Goal: Check status: Check status

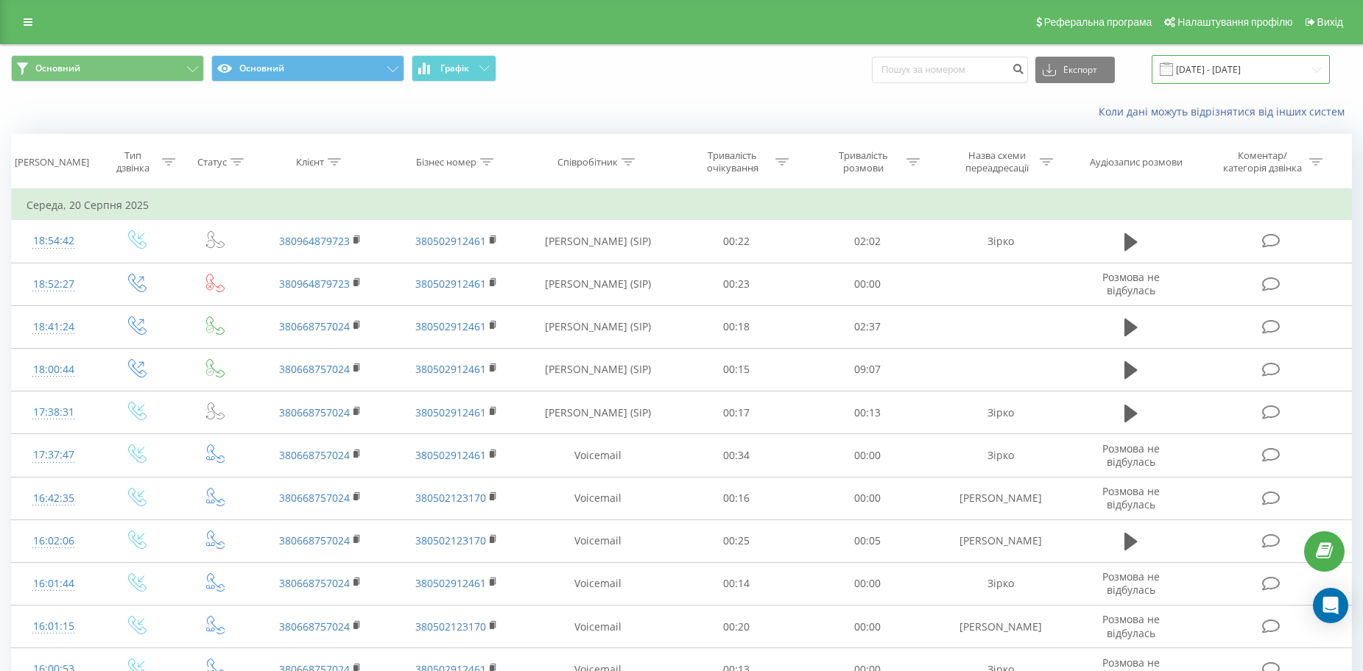
click at [1196, 68] on input "[DATE] - [DATE]" at bounding box center [1240, 69] width 178 height 29
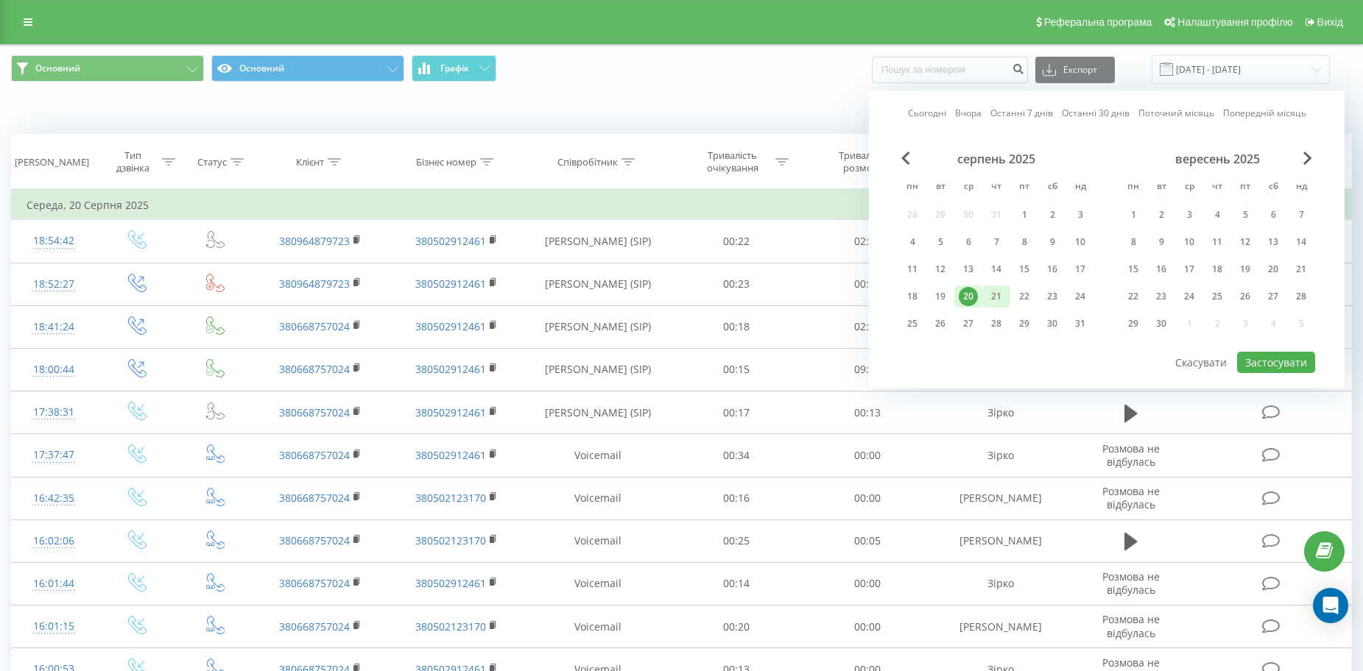
click at [992, 292] on div "21" at bounding box center [996, 296] width 19 height 19
click at [1270, 356] on button "Застосувати" at bounding box center [1276, 362] width 78 height 21
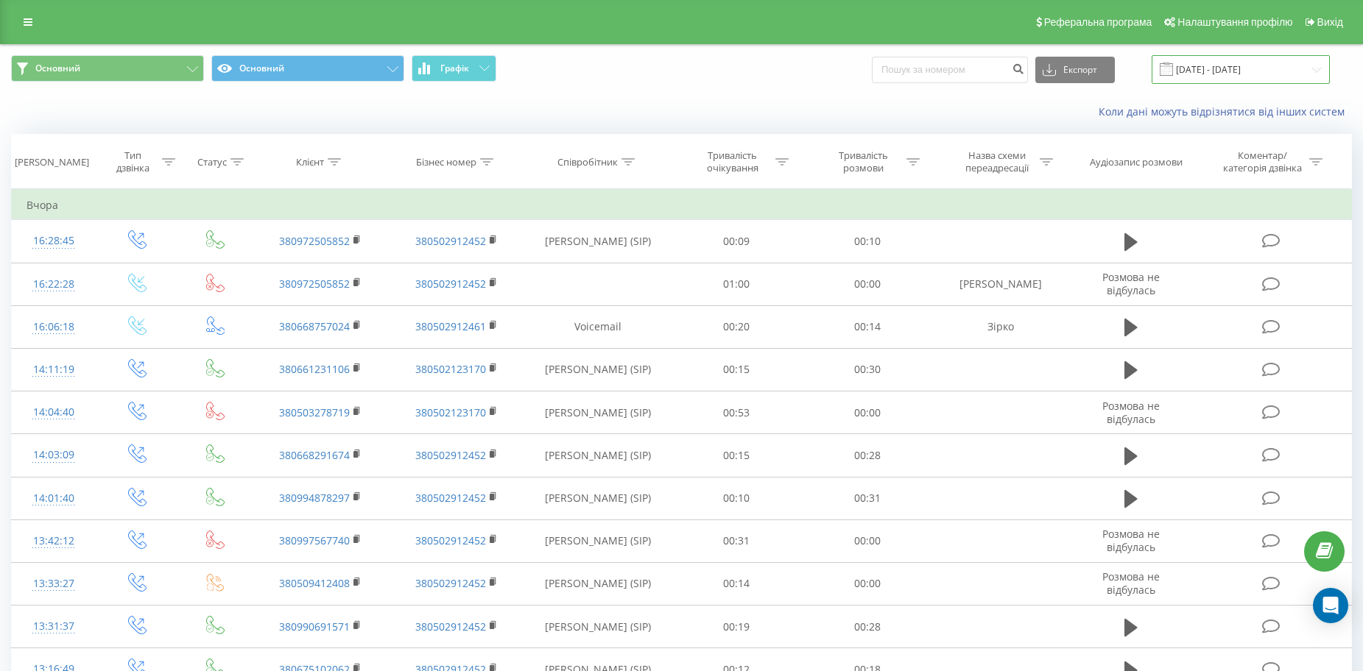
click at [1249, 66] on input "[DATE] - [DATE]" at bounding box center [1240, 69] width 178 height 29
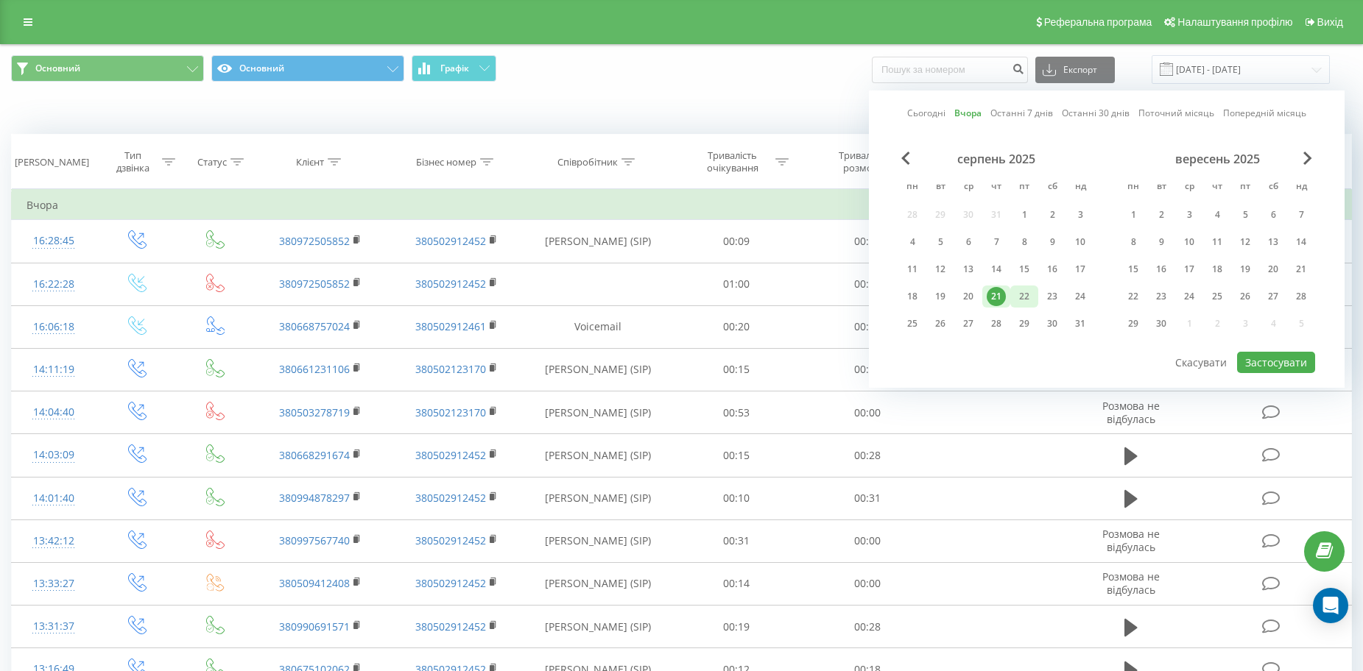
click at [1026, 301] on div "22" at bounding box center [1024, 296] width 19 height 19
click at [1262, 361] on button "Застосувати" at bounding box center [1276, 362] width 78 height 21
type input "[DATE] - [DATE]"
